Goal: Task Accomplishment & Management: Use online tool/utility

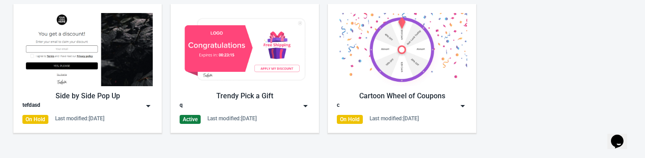
click at [92, 97] on div "Side by Side Pop Up" at bounding box center [87, 96] width 130 height 11
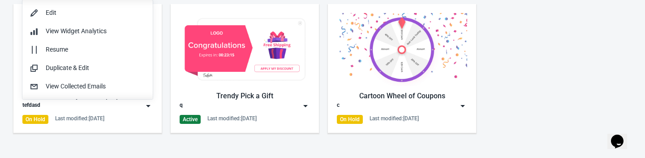
scroll to position [0, 0]
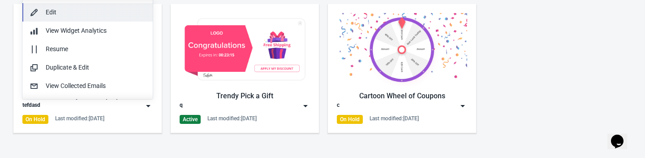
click at [85, 15] on div "Edit" at bounding box center [96, 12] width 100 height 9
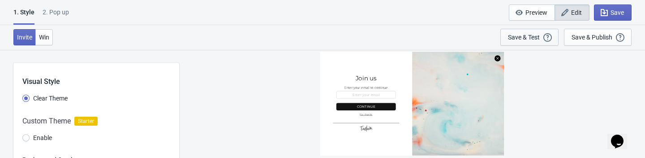
click at [522, 42] on button "Save & Test Open a Widget Preview of your site so that you can try it out. It w…" at bounding box center [529, 37] width 58 height 17
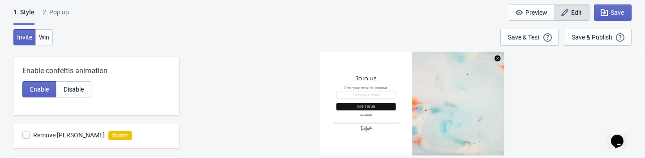
scroll to position [162, 0]
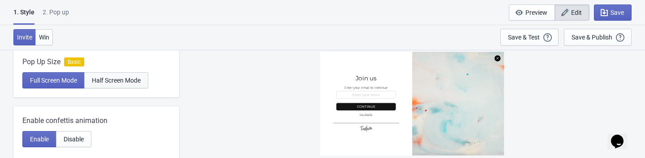
click at [135, 80] on span "Half Screen Mode" at bounding box center [116, 80] width 49 height 7
radio input "true"
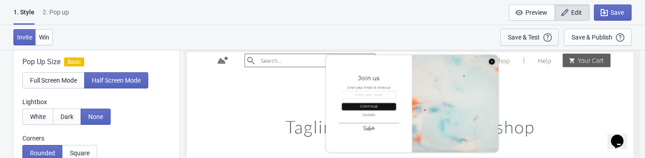
click at [514, 40] on div "Save & Test" at bounding box center [524, 37] width 32 height 7
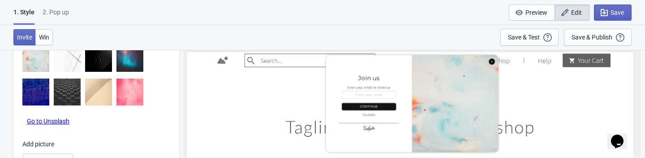
scroll to position [600, 0]
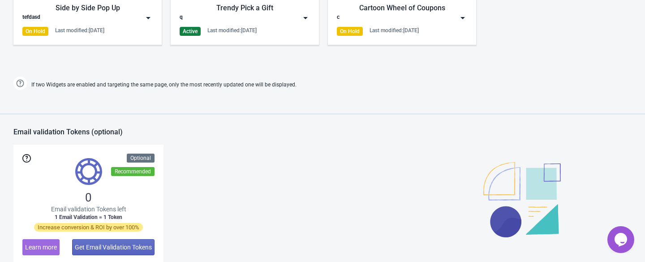
scroll to position [688, 0]
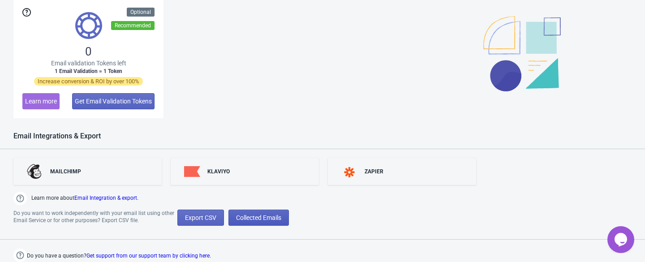
click at [249, 216] on span "Collected Emails" at bounding box center [258, 217] width 45 height 7
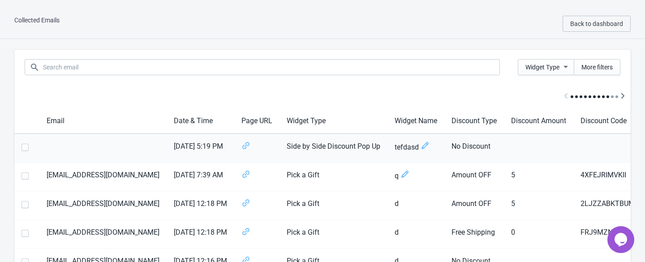
click at [65, 148] on td at bounding box center [102, 148] width 127 height 29
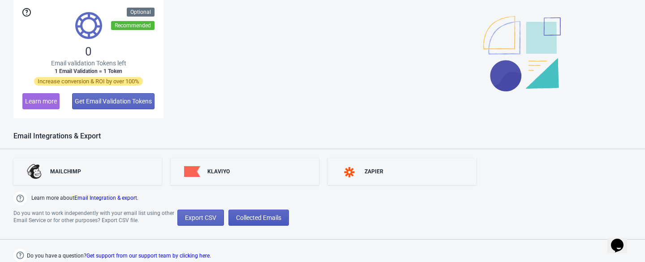
click at [263, 219] on span "Collected Emails" at bounding box center [258, 217] width 45 height 7
